Goal: Task Accomplishment & Management: Manage account settings

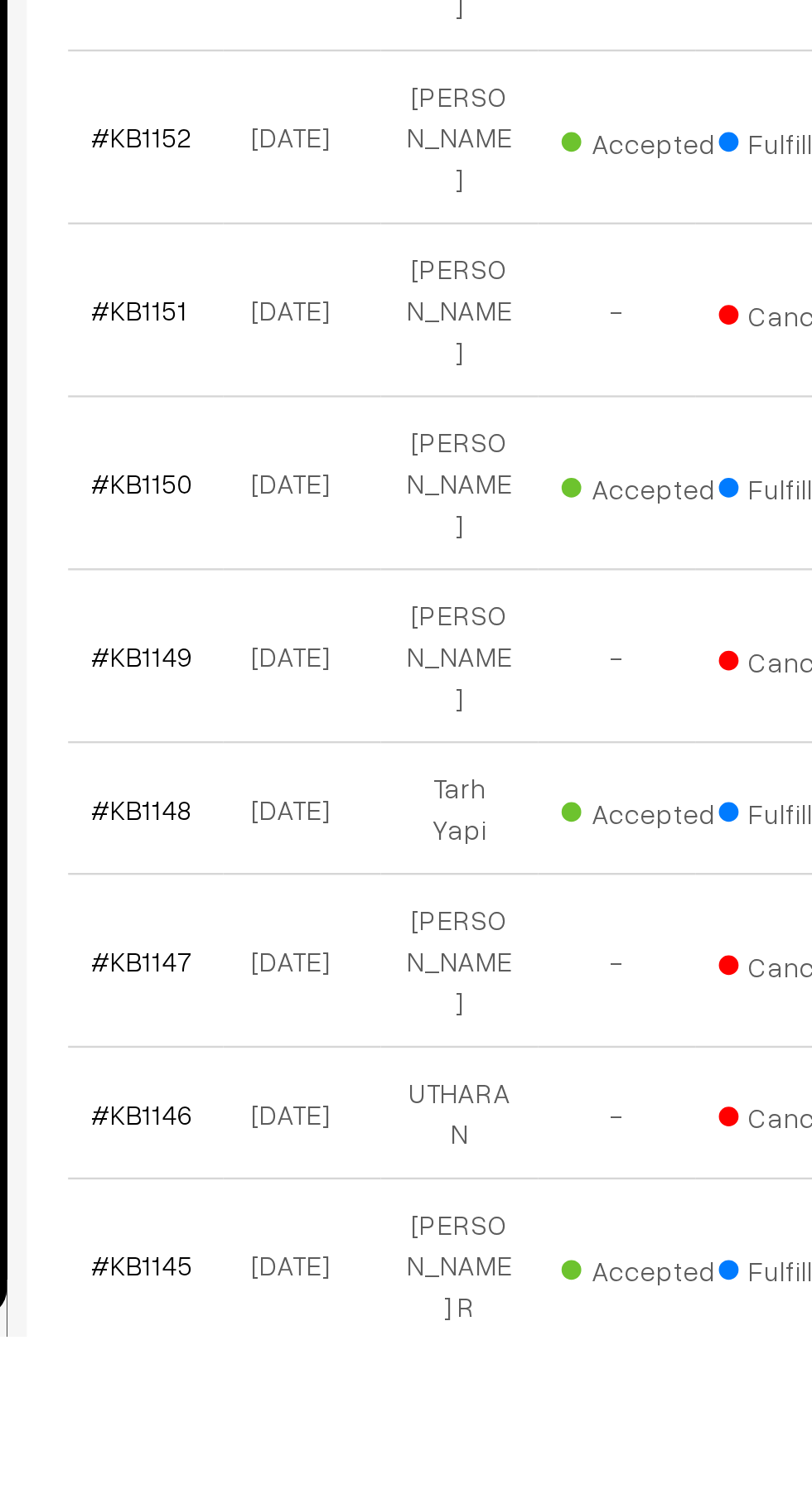
scroll to position [352, 0]
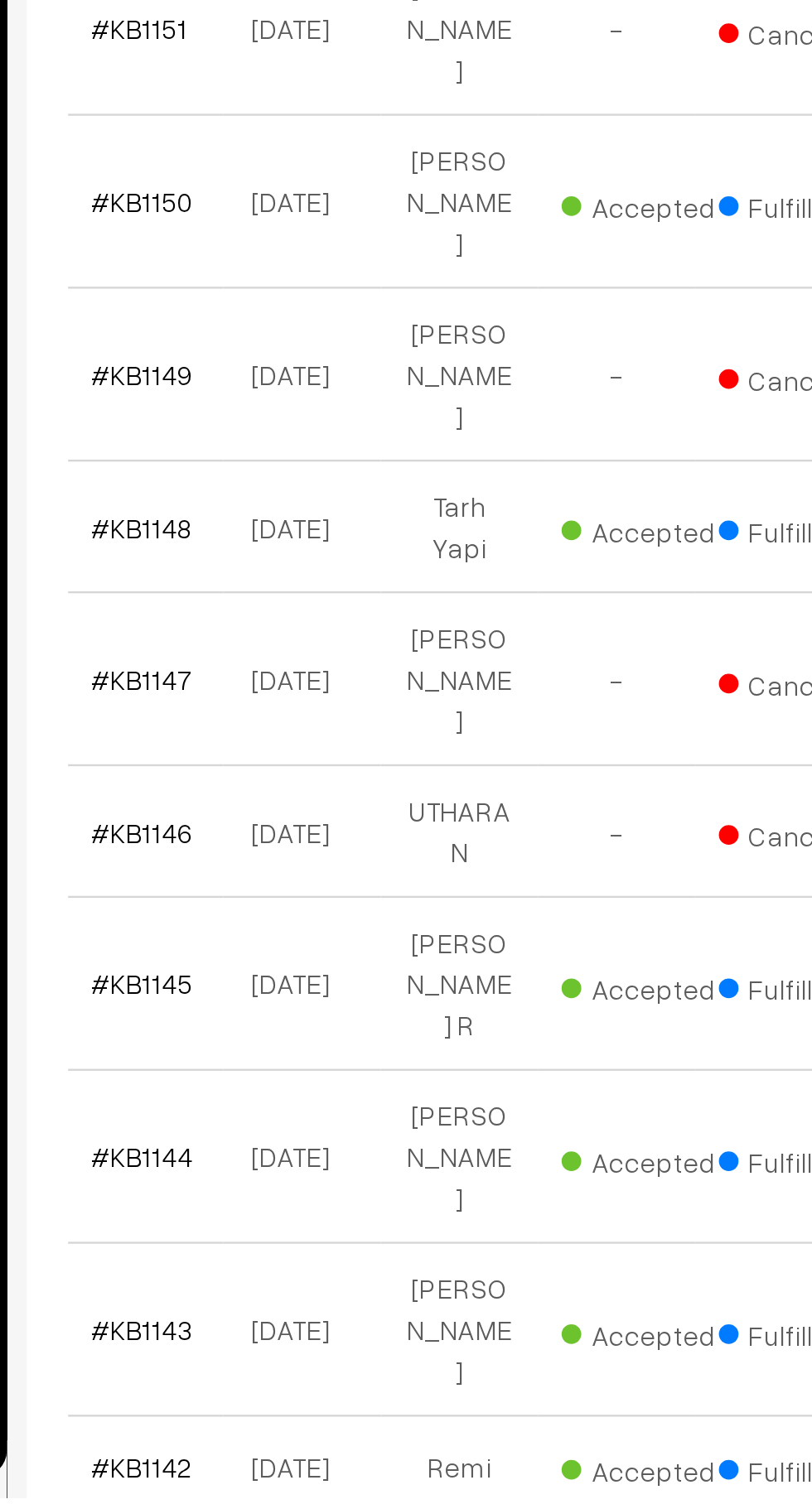
scroll to position [549, 0]
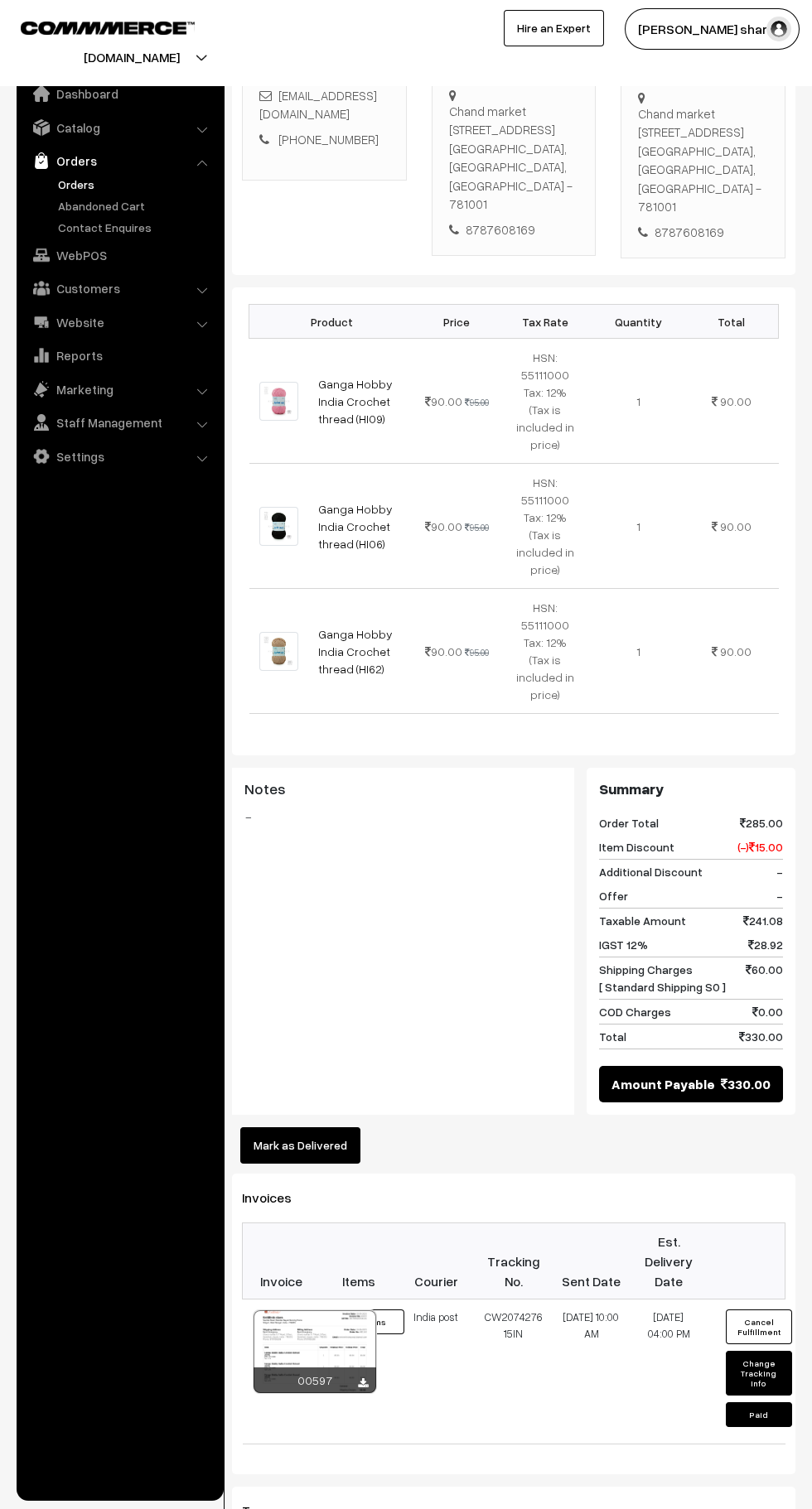
scroll to position [304, 0]
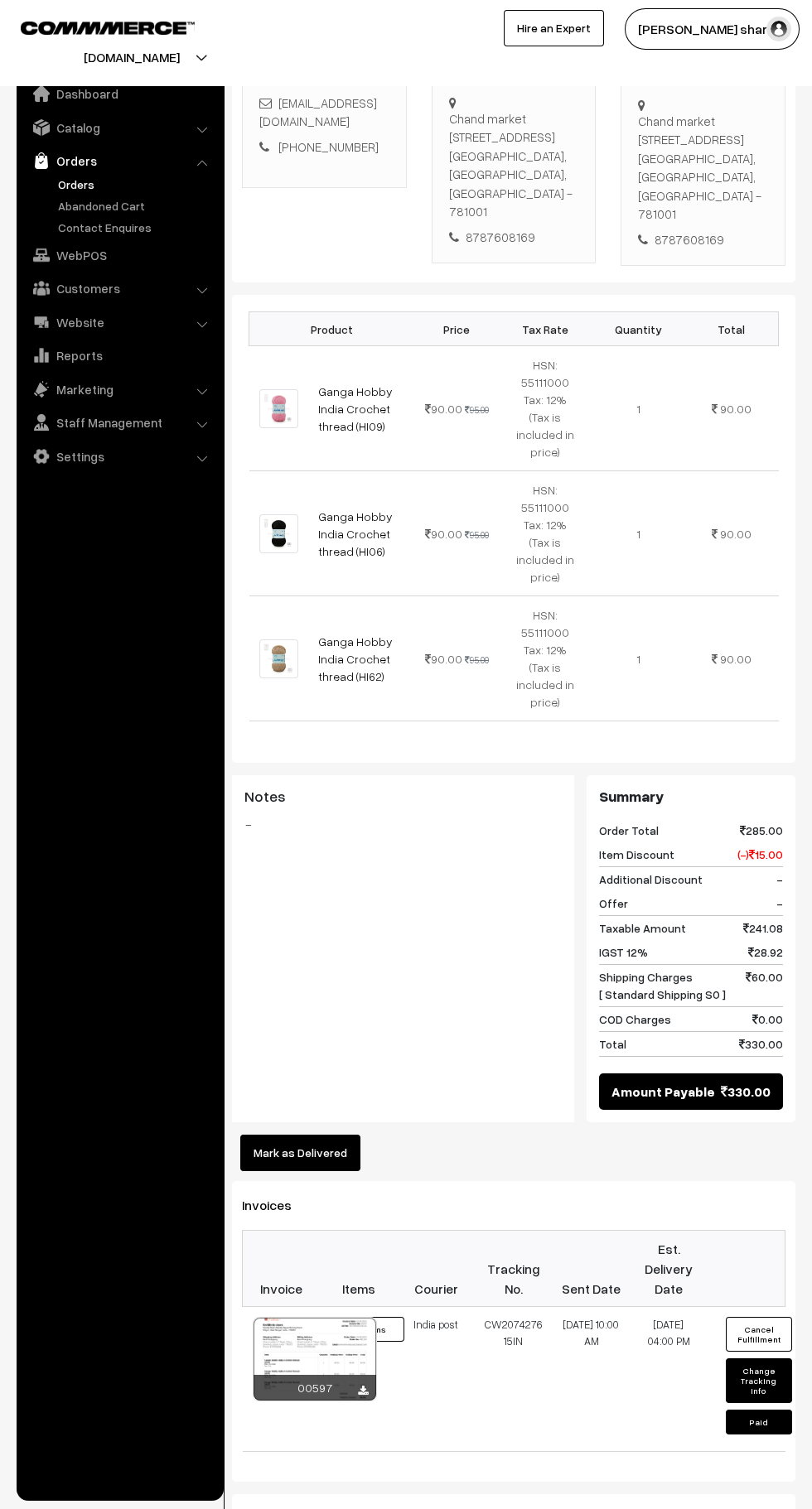
click at [304, 1135] on button "Mark as Delivered" at bounding box center [300, 1153] width 120 height 37
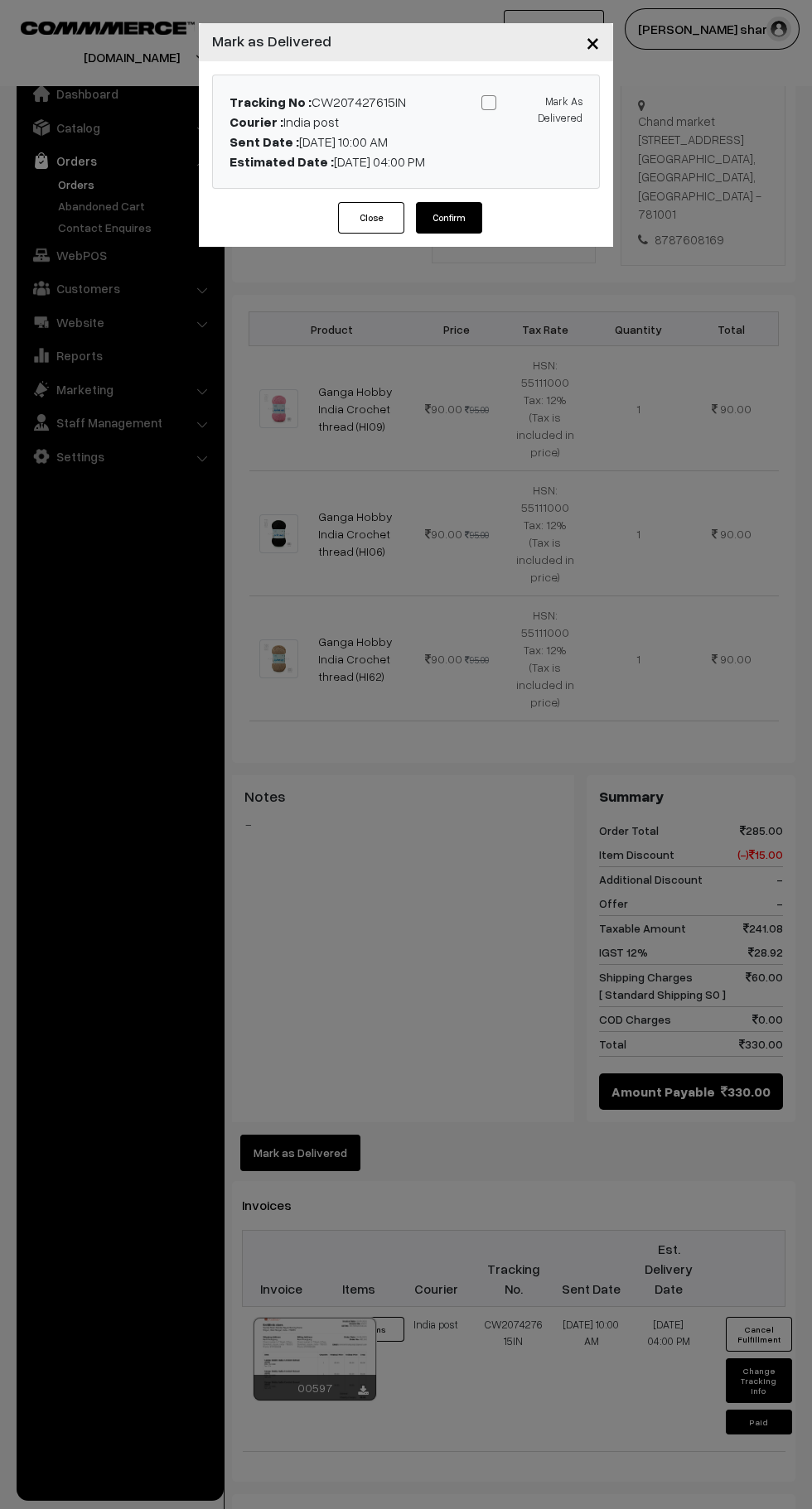
click at [523, 104] on input "Mark As Delivered" at bounding box center [528, 100] width 11 height 11
checkbox input "true"
click at [465, 226] on button "Confirm" at bounding box center [449, 217] width 66 height 32
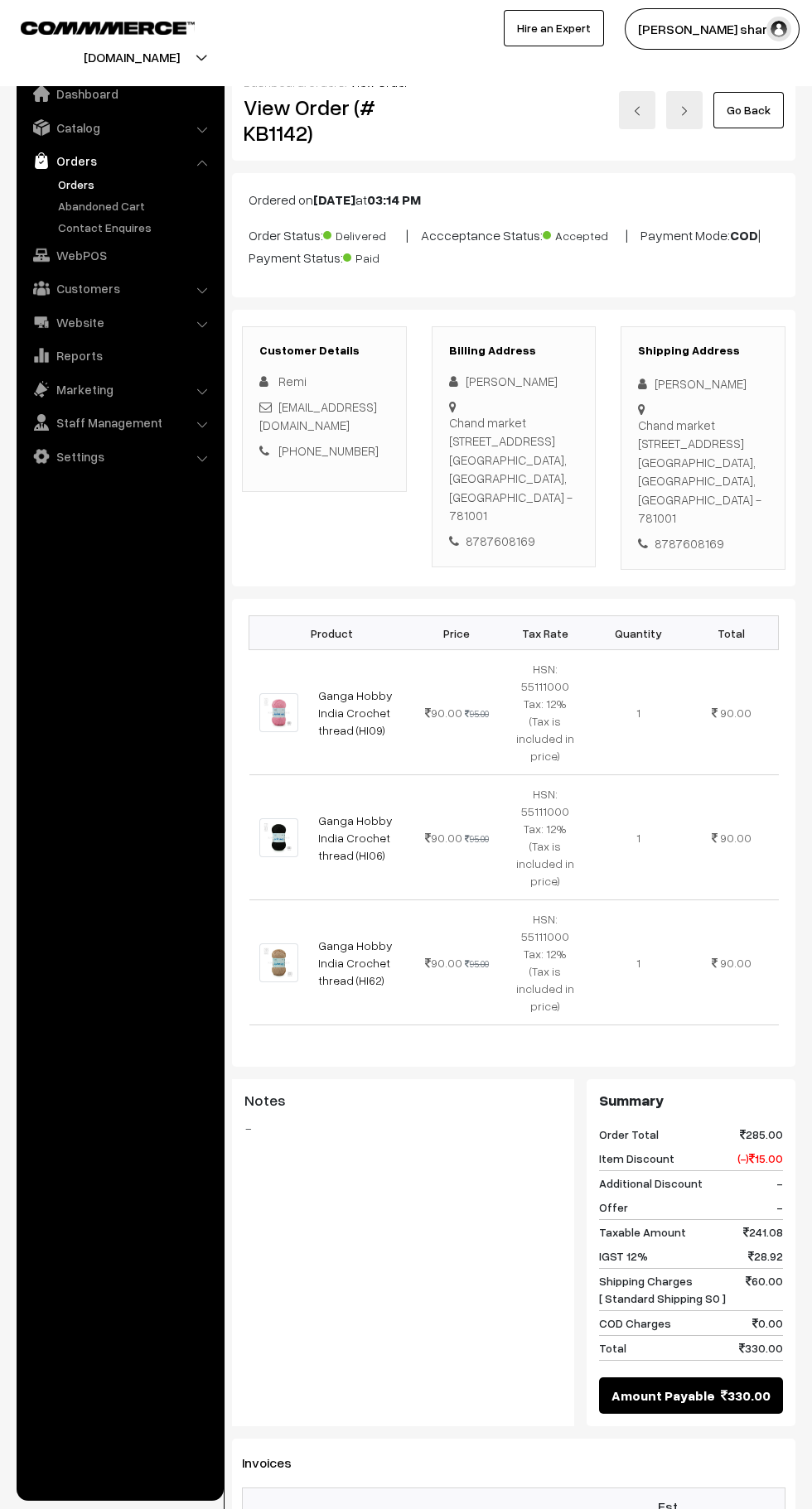
click at [754, 113] on link "Go Back" at bounding box center [748, 110] width 71 height 37
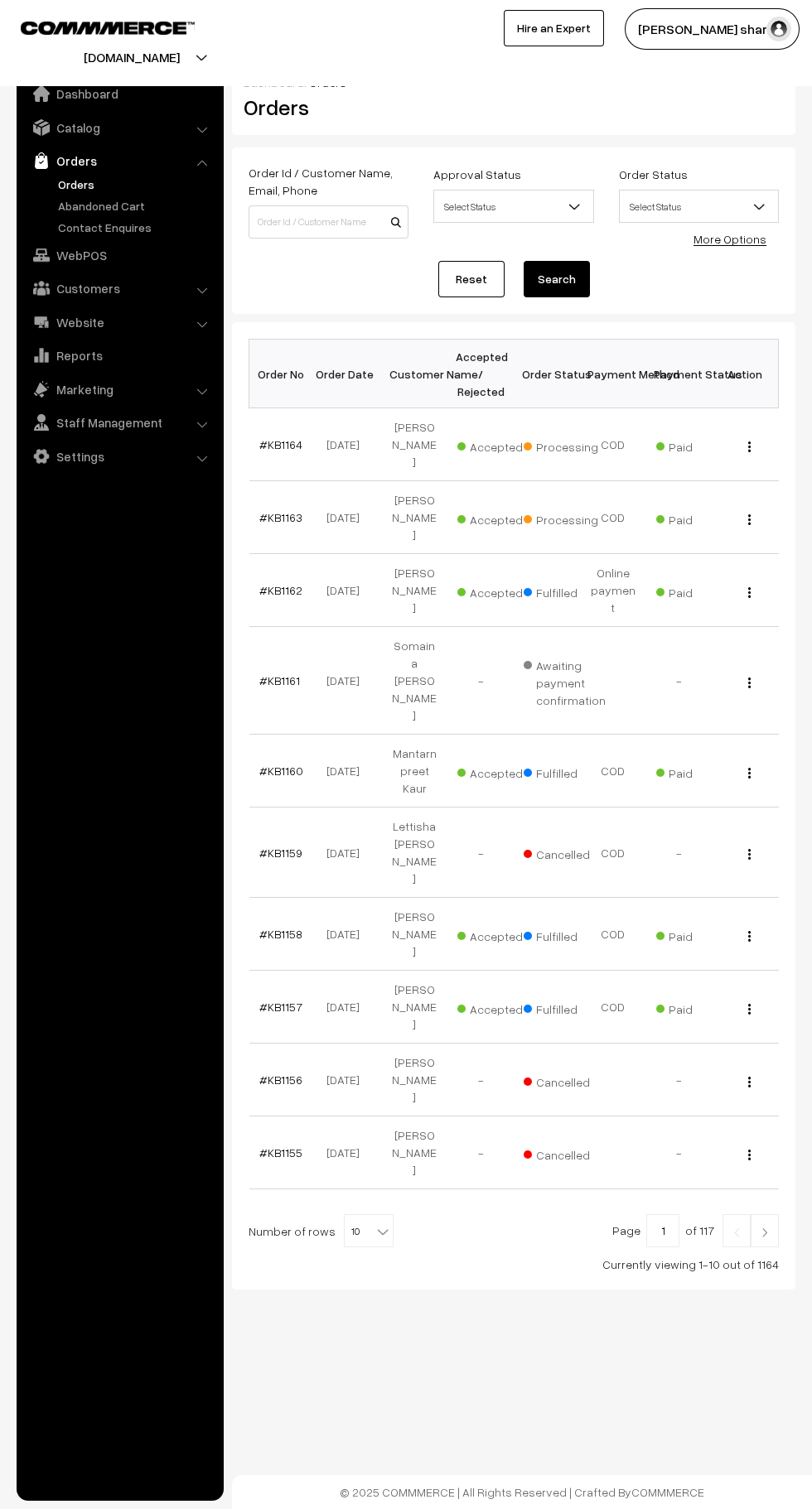
click at [374, 1224] on b at bounding box center [382, 1231] width 16 height 16
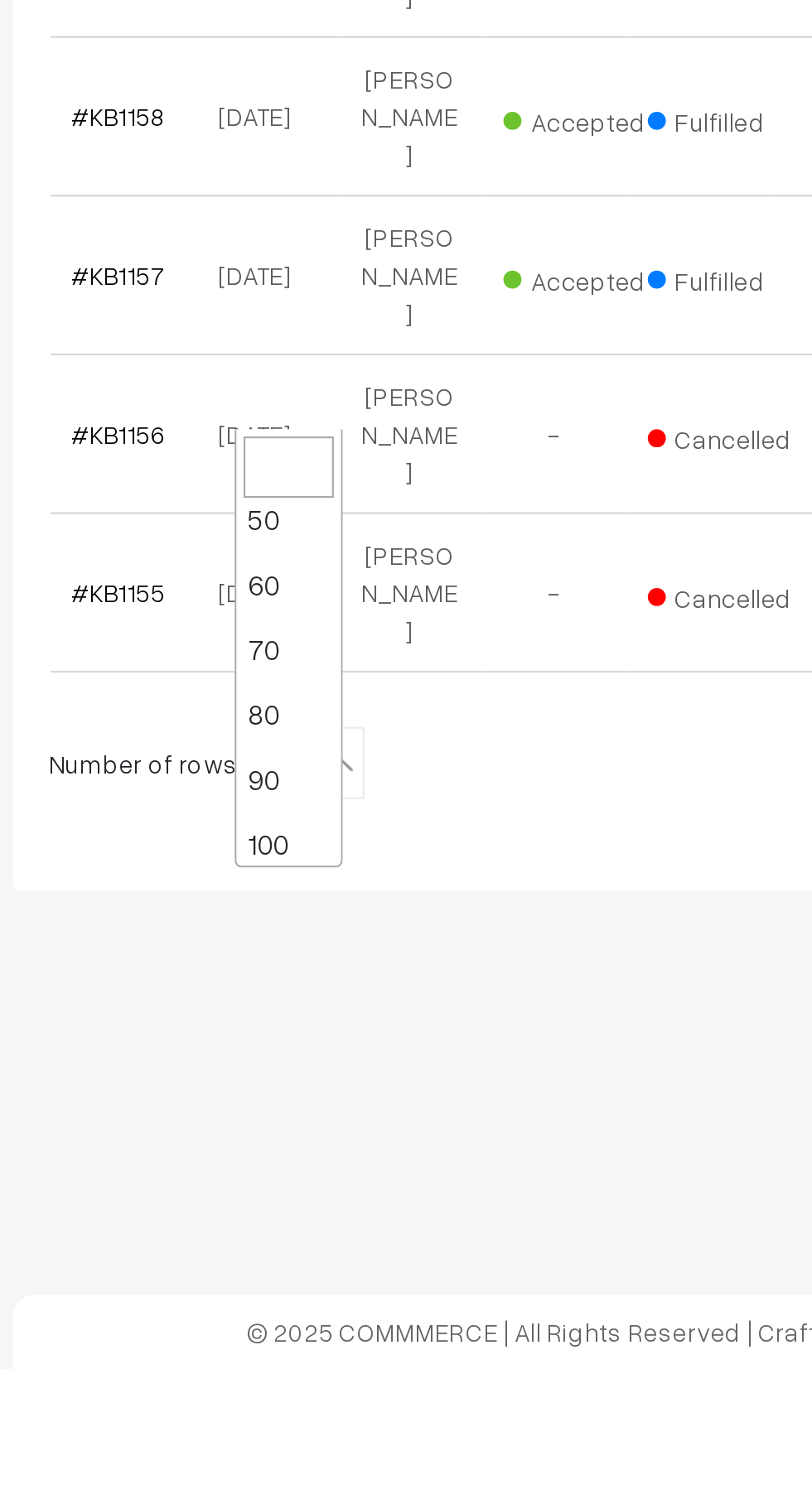
scroll to position [133, 0]
select select "100"
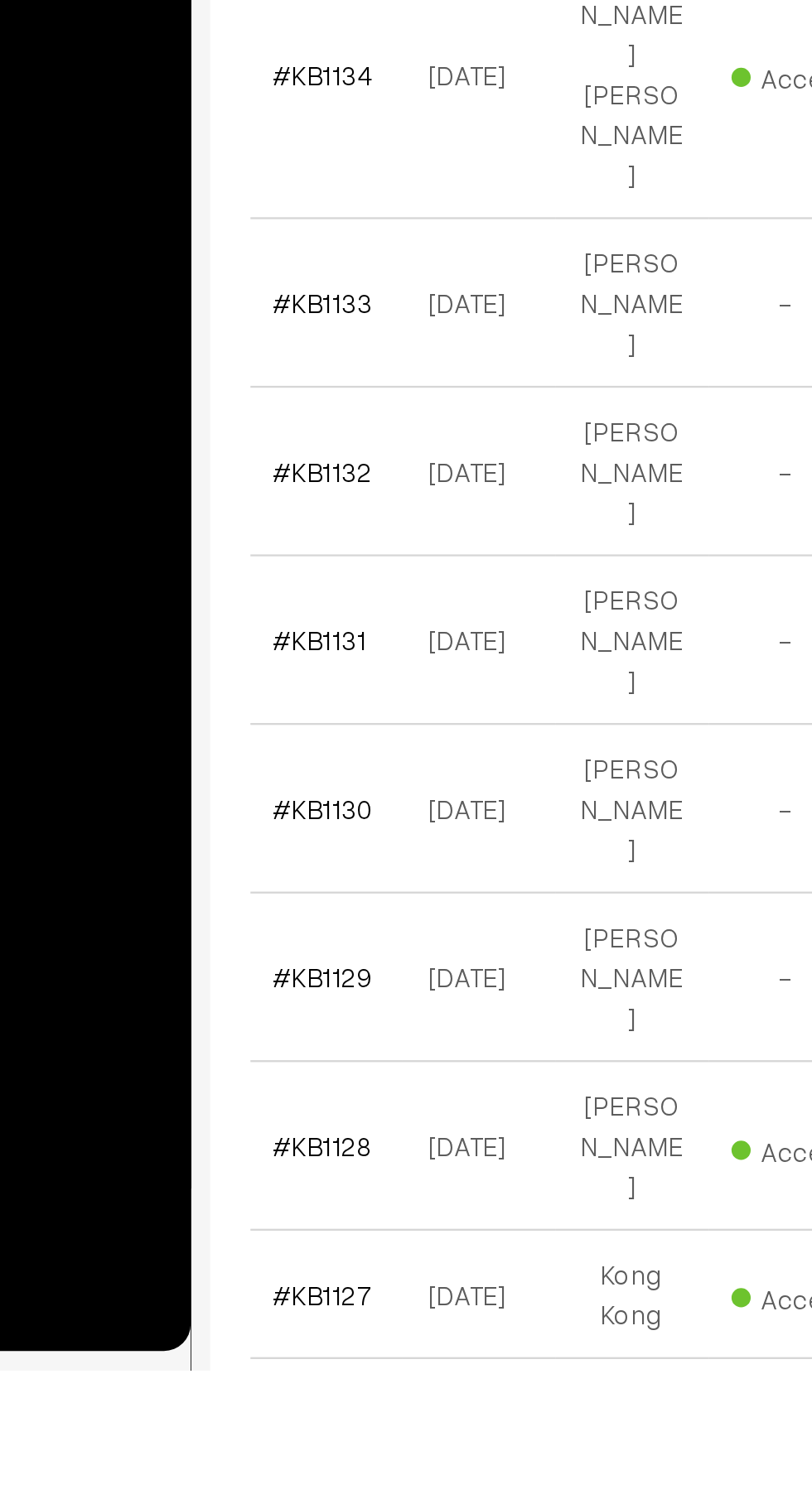
scroll to position [1742, 0]
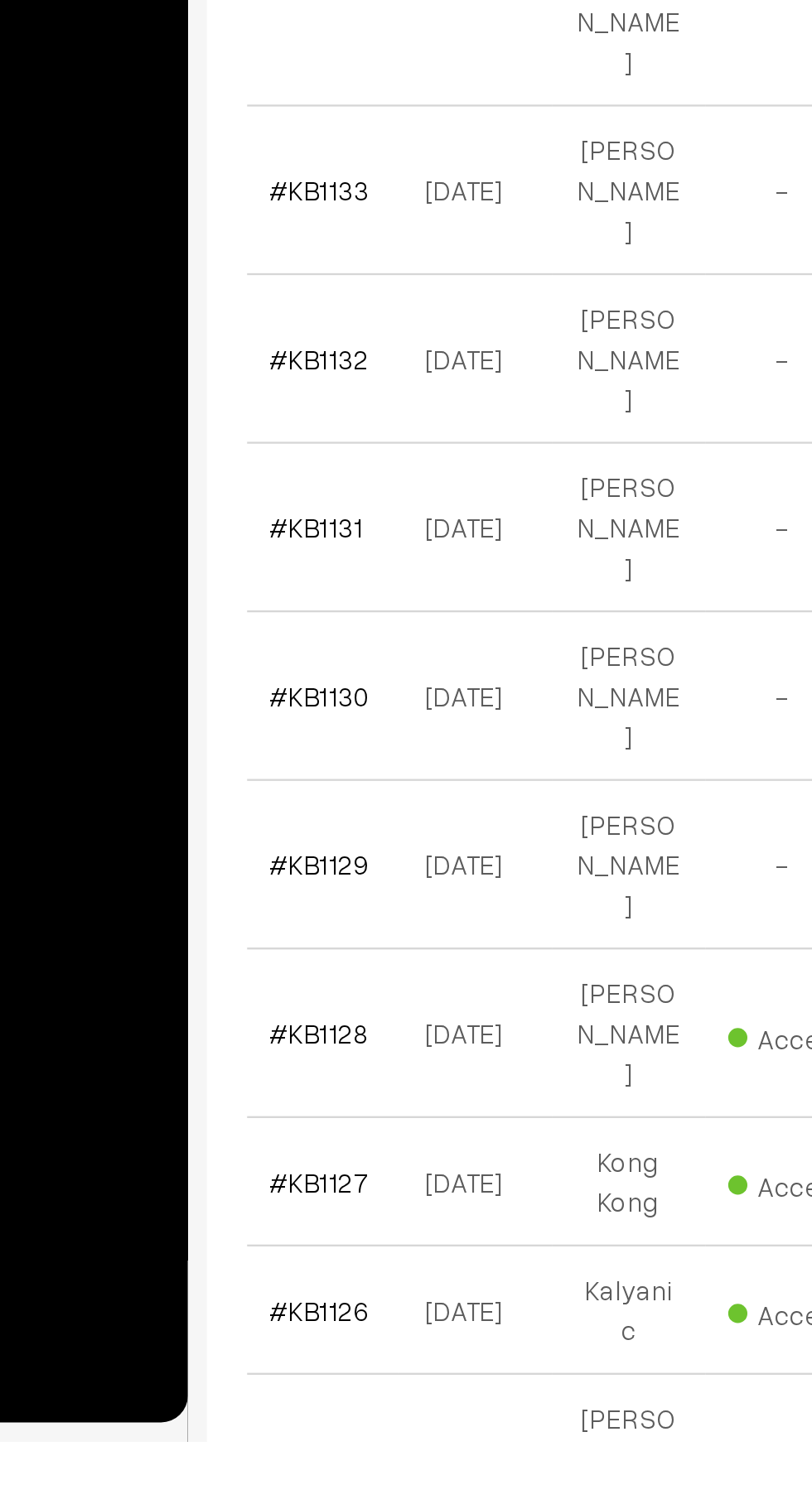
scroll to position [1890, 0]
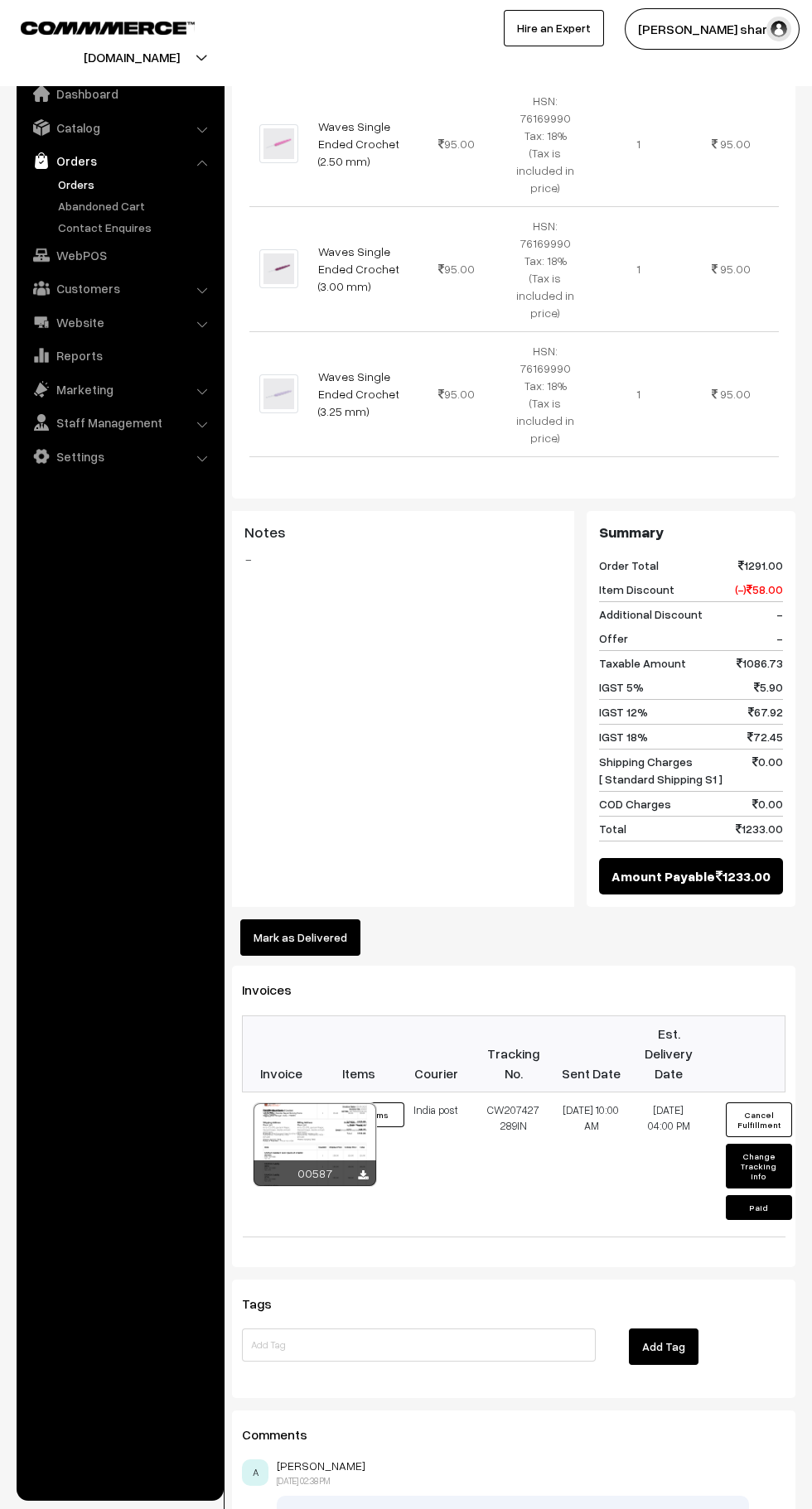
scroll to position [1514, 0]
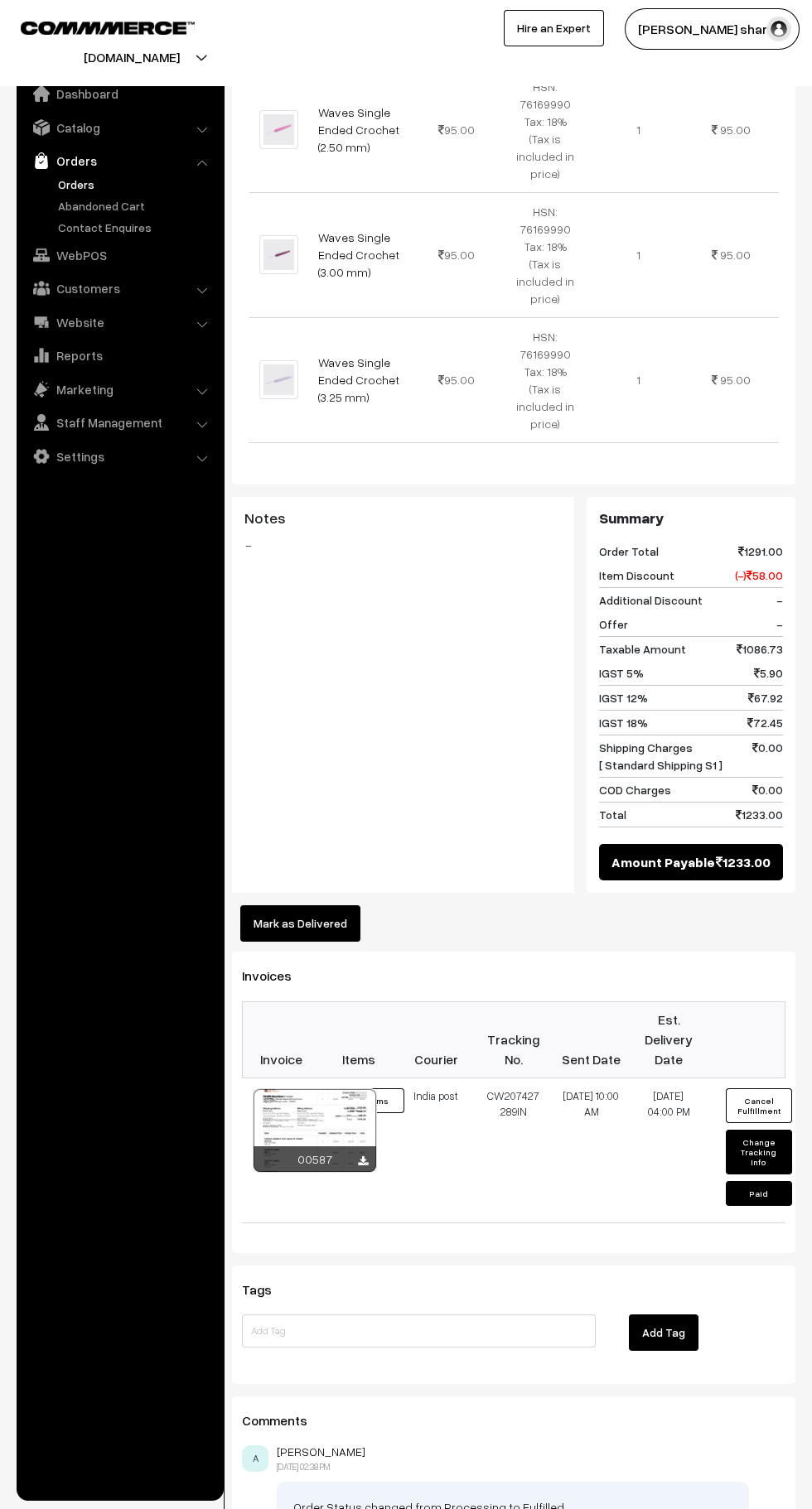
click at [318, 905] on button "Mark as Delivered" at bounding box center [300, 923] width 120 height 37
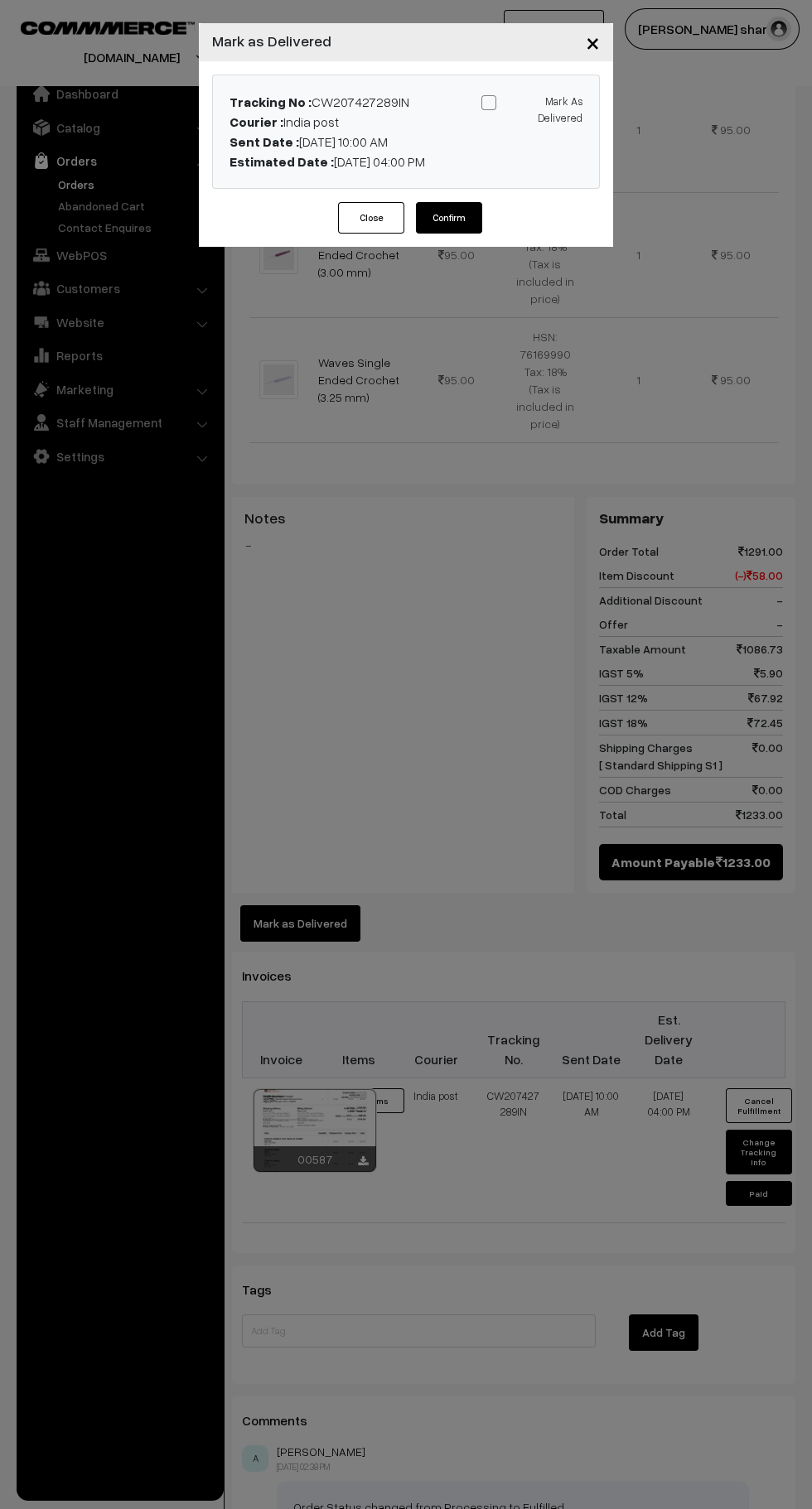
click at [523, 101] on input "Mark As Delivered" at bounding box center [528, 100] width 11 height 11
checkbox input "true"
click at [452, 226] on button "Confirm" at bounding box center [449, 217] width 66 height 32
